Goal: Find specific page/section: Find specific page/section

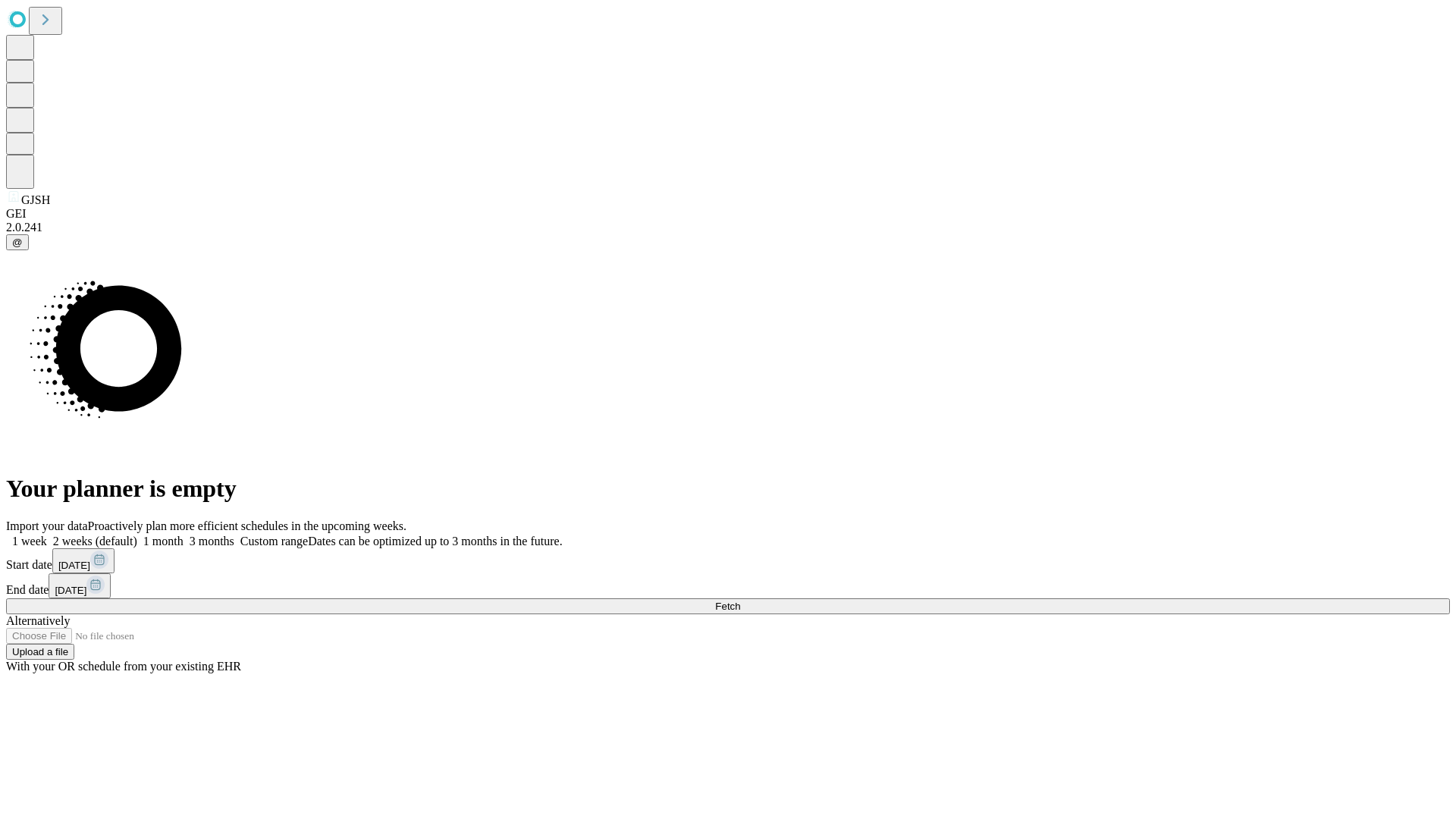
click at [740, 600] on span "Fetch" at bounding box center [728, 606] width 25 height 12
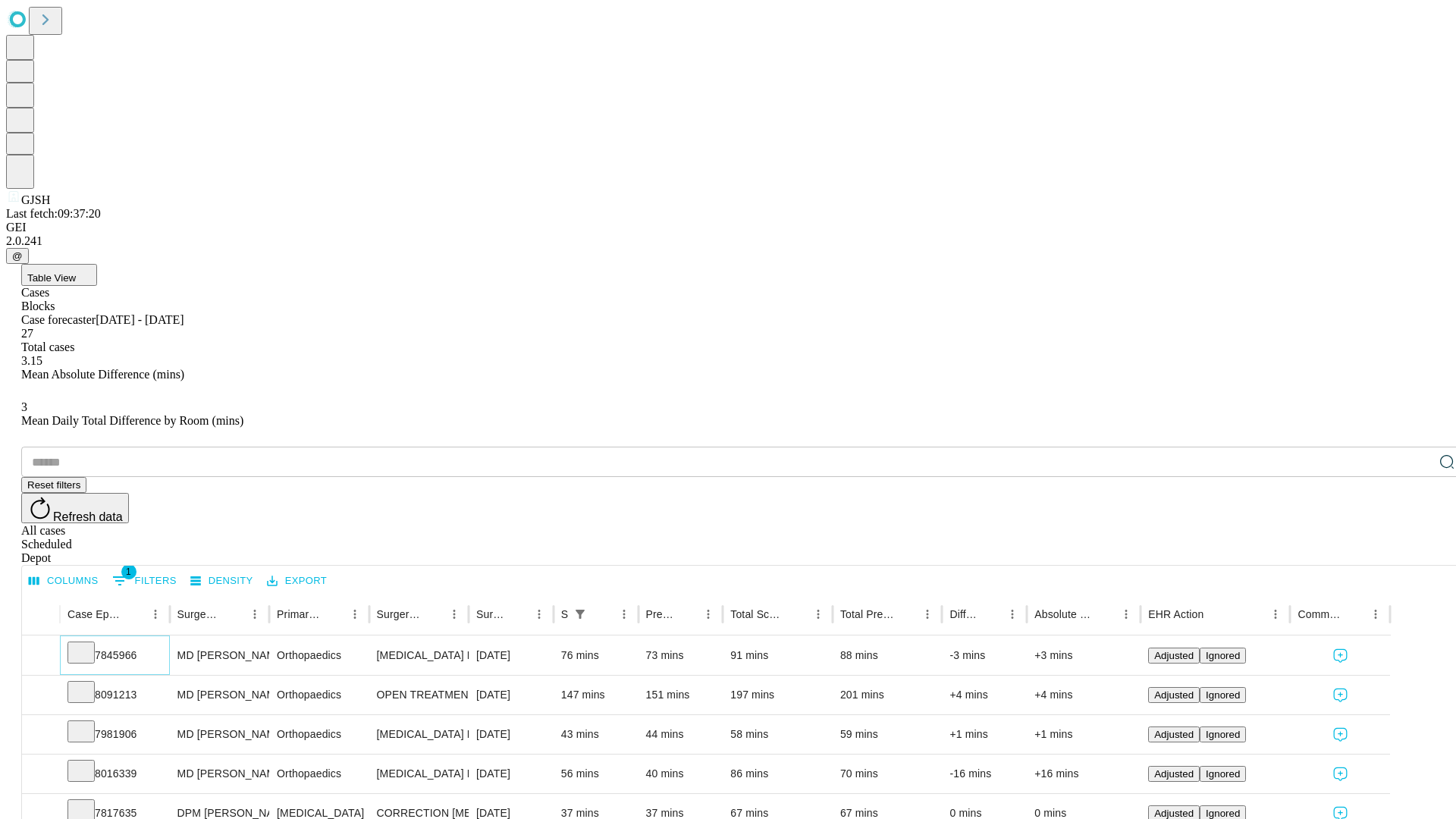
click at [88, 643] on icon at bounding box center [82, 651] width 15 height 15
